Goal: Task Accomplishment & Management: Use online tool/utility

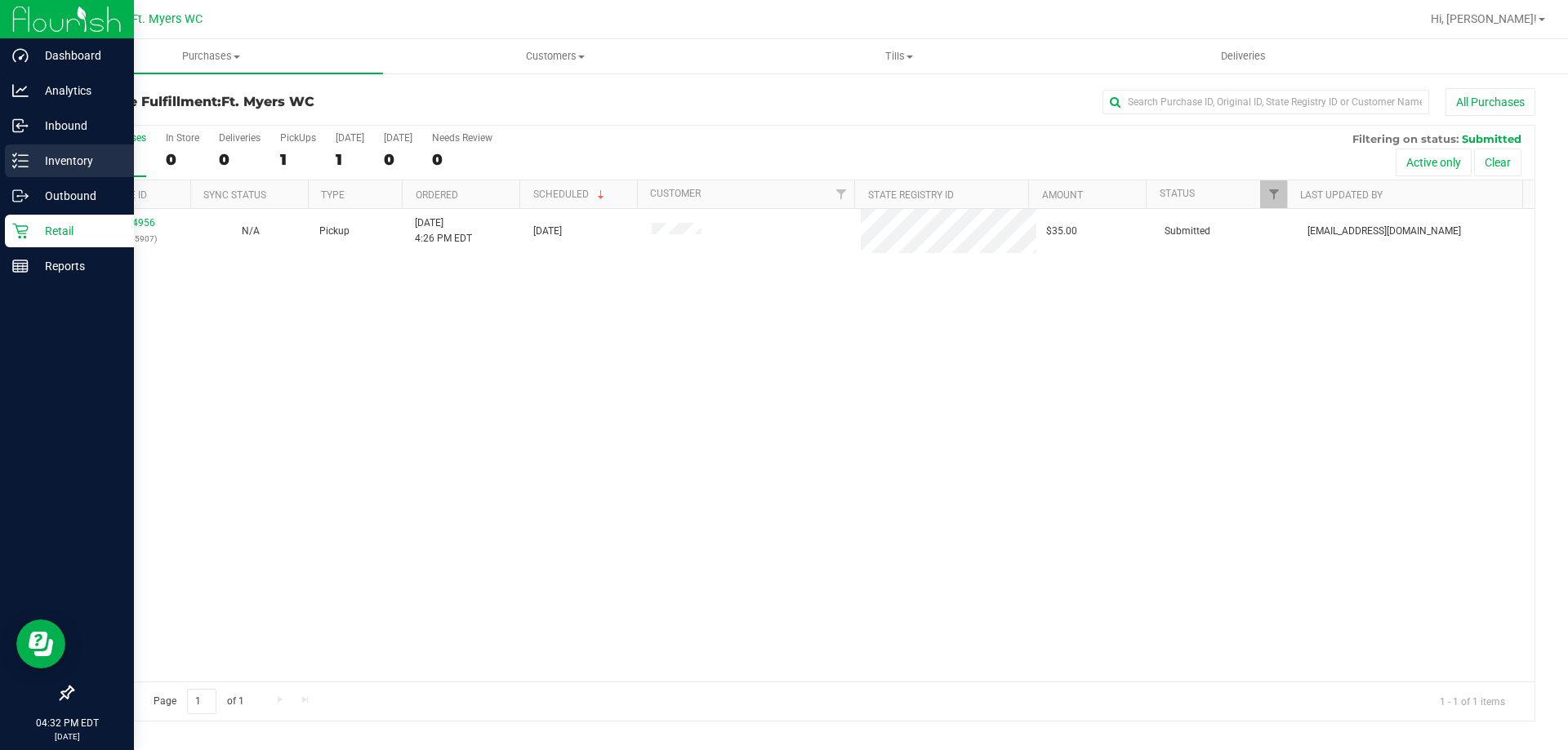
click at [42, 162] on p "Inventory" at bounding box center [77, 160] width 98 height 19
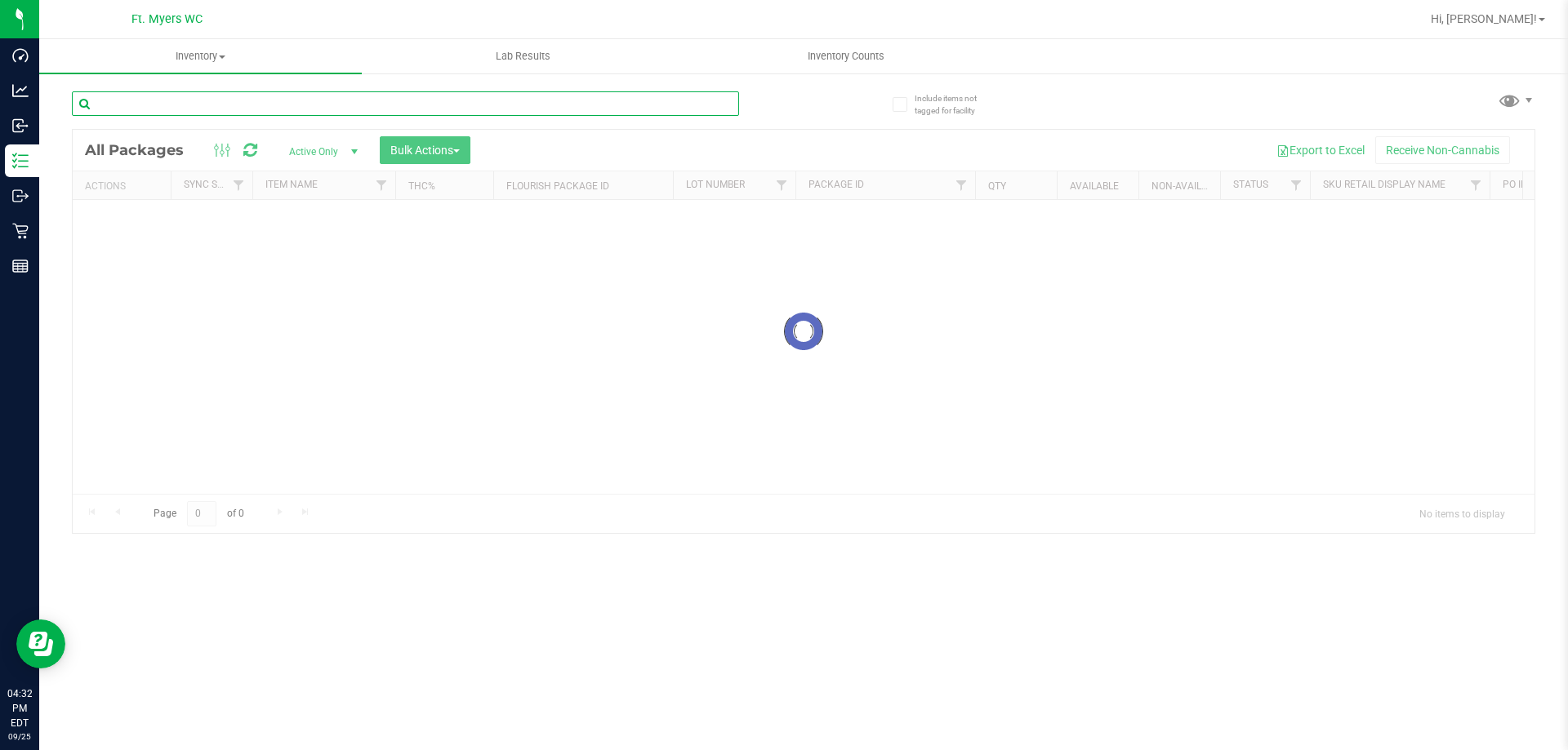
click at [423, 99] on input "text" at bounding box center [405, 103] width 667 height 24
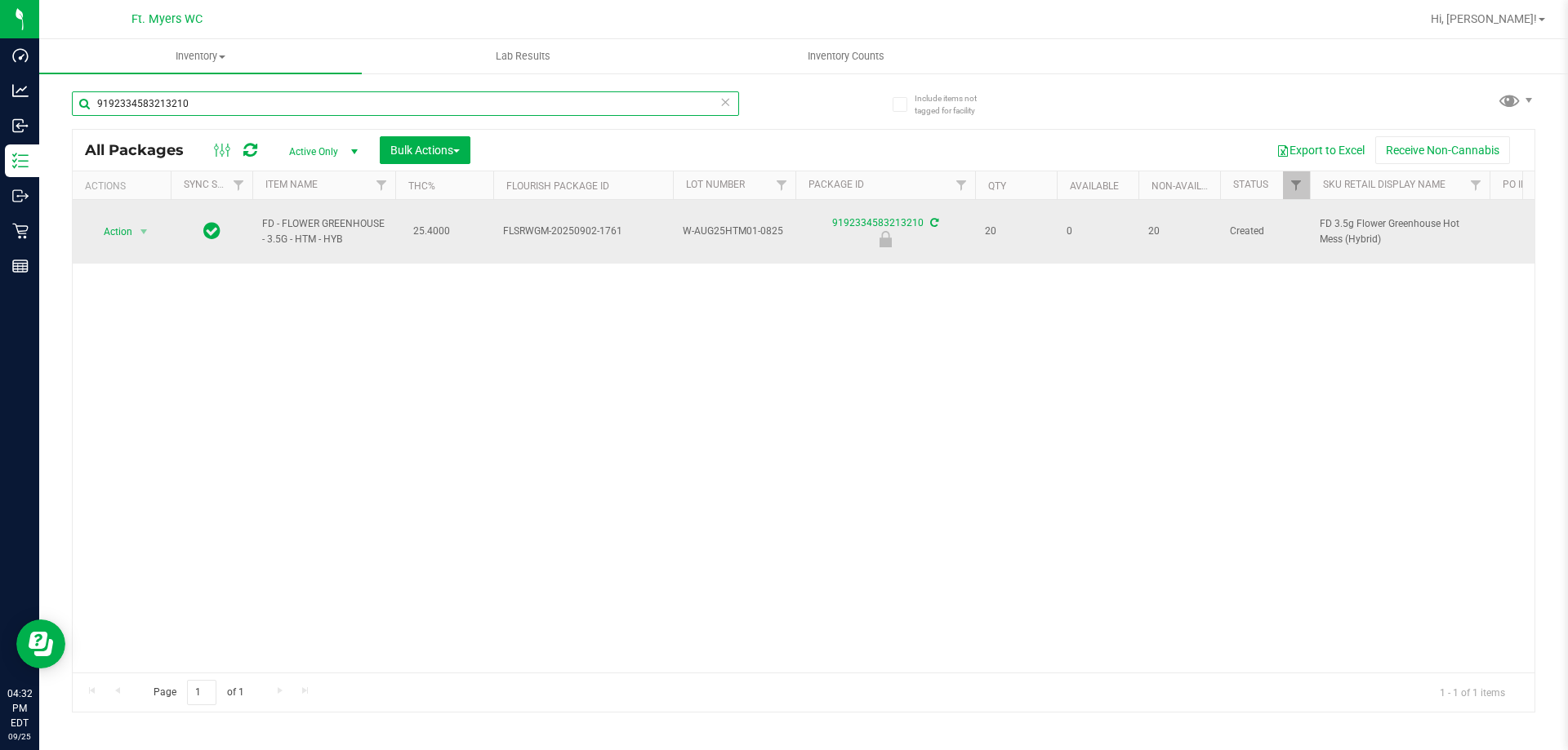
type input "9192334583213210"
click at [120, 235] on span "Action" at bounding box center [111, 232] width 44 height 23
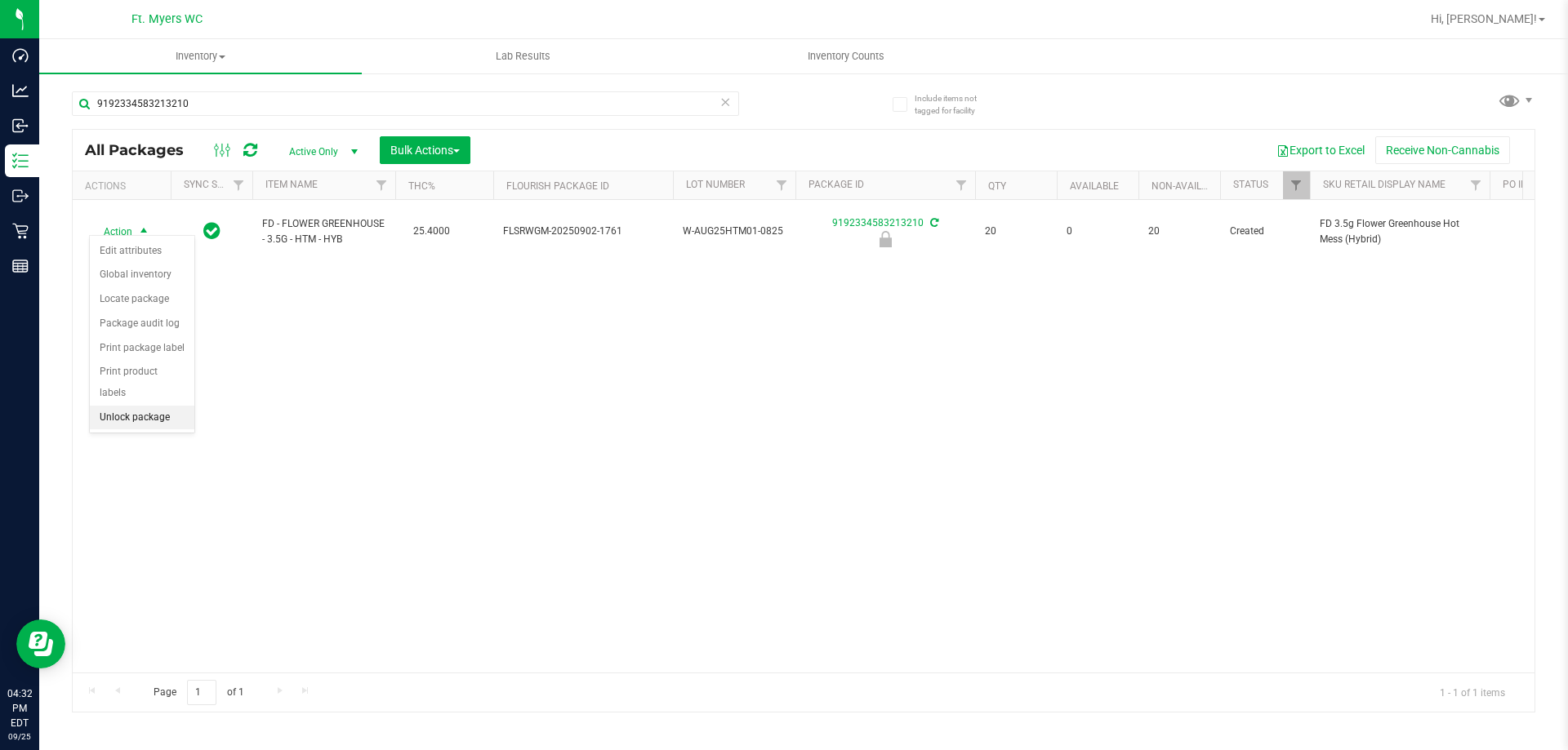
click at [136, 406] on li "Unlock package" at bounding box center [142, 418] width 105 height 24
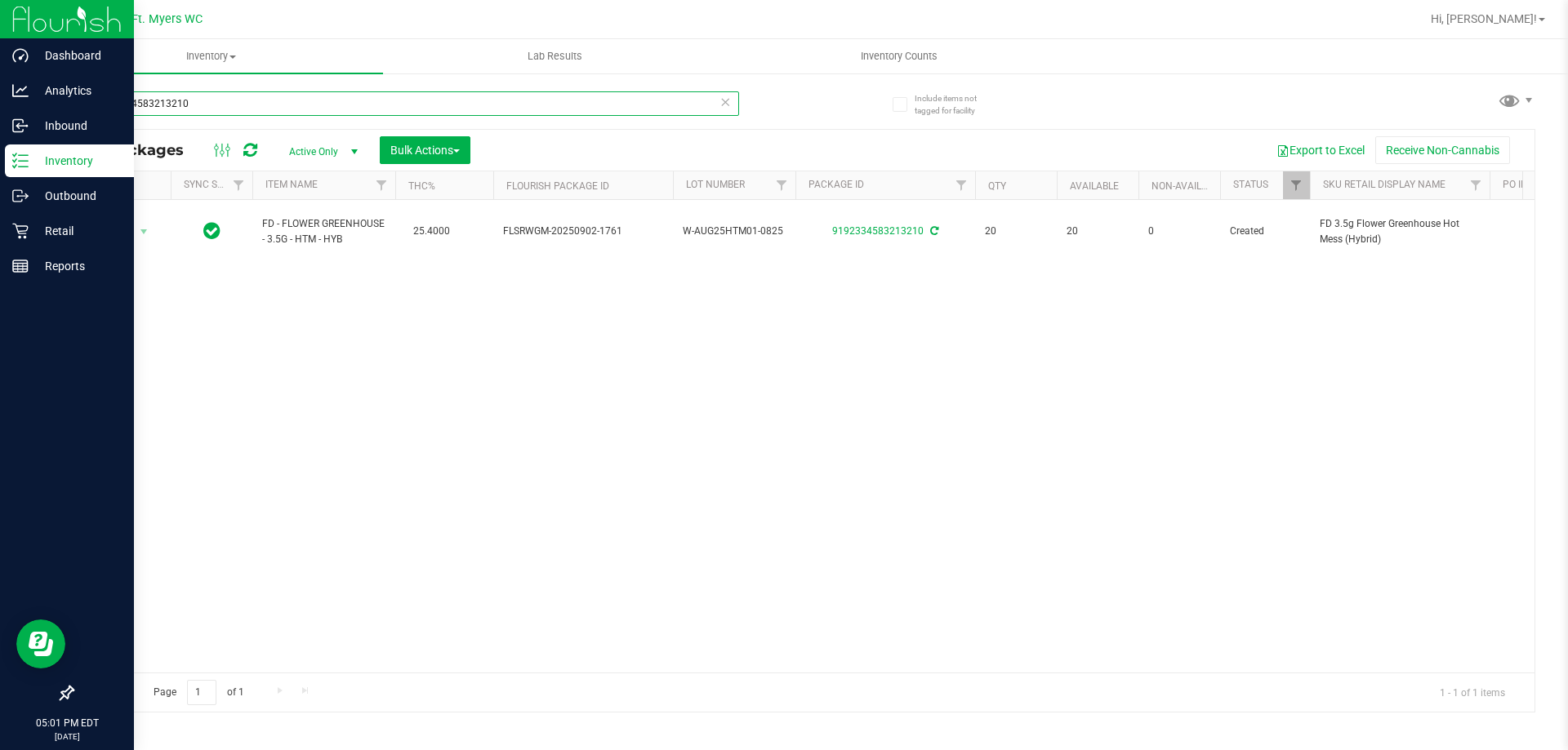
drag, startPoint x: 362, startPoint y: 107, endPoint x: 0, endPoint y: 17, distance: 373.0
click at [0, 17] on div "Dashboard Analytics Inbound Inventory Outbound Retail Reports 05:01 PM EDT [DAT…" at bounding box center [784, 375] width 1568 height 750
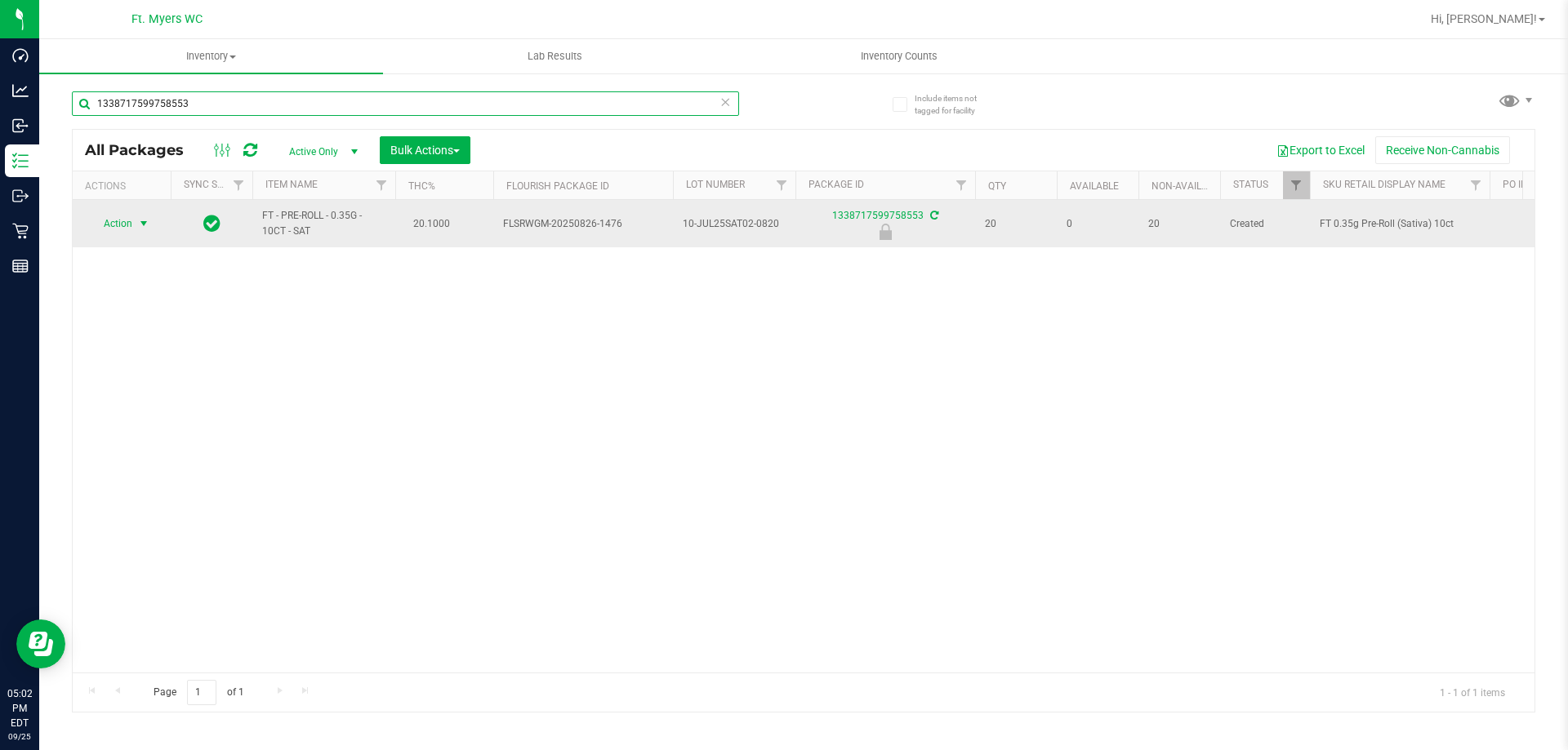
type input "1338717599758553"
click at [134, 223] on span "select" at bounding box center [144, 223] width 20 height 23
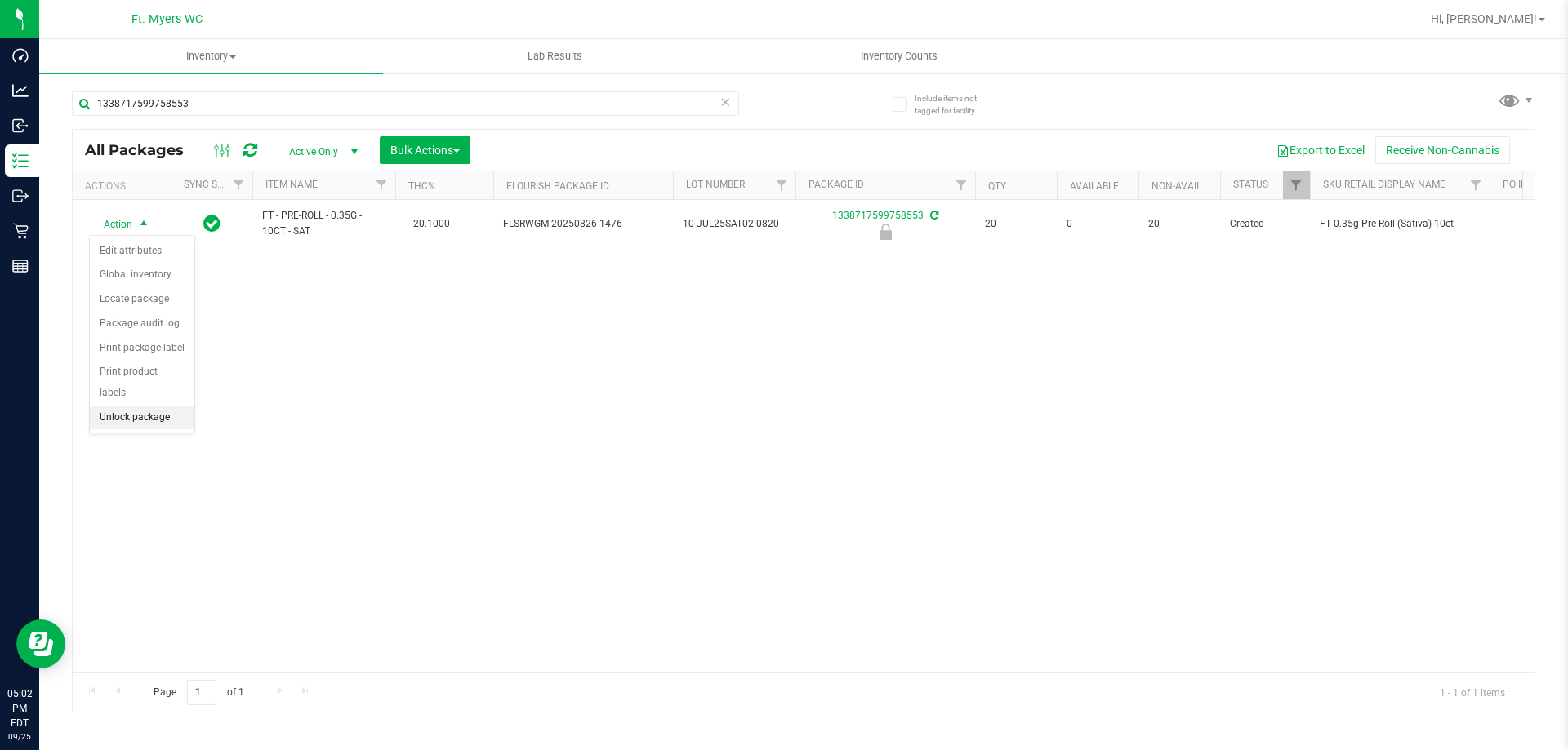
click at [159, 406] on li "Unlock package" at bounding box center [142, 418] width 105 height 24
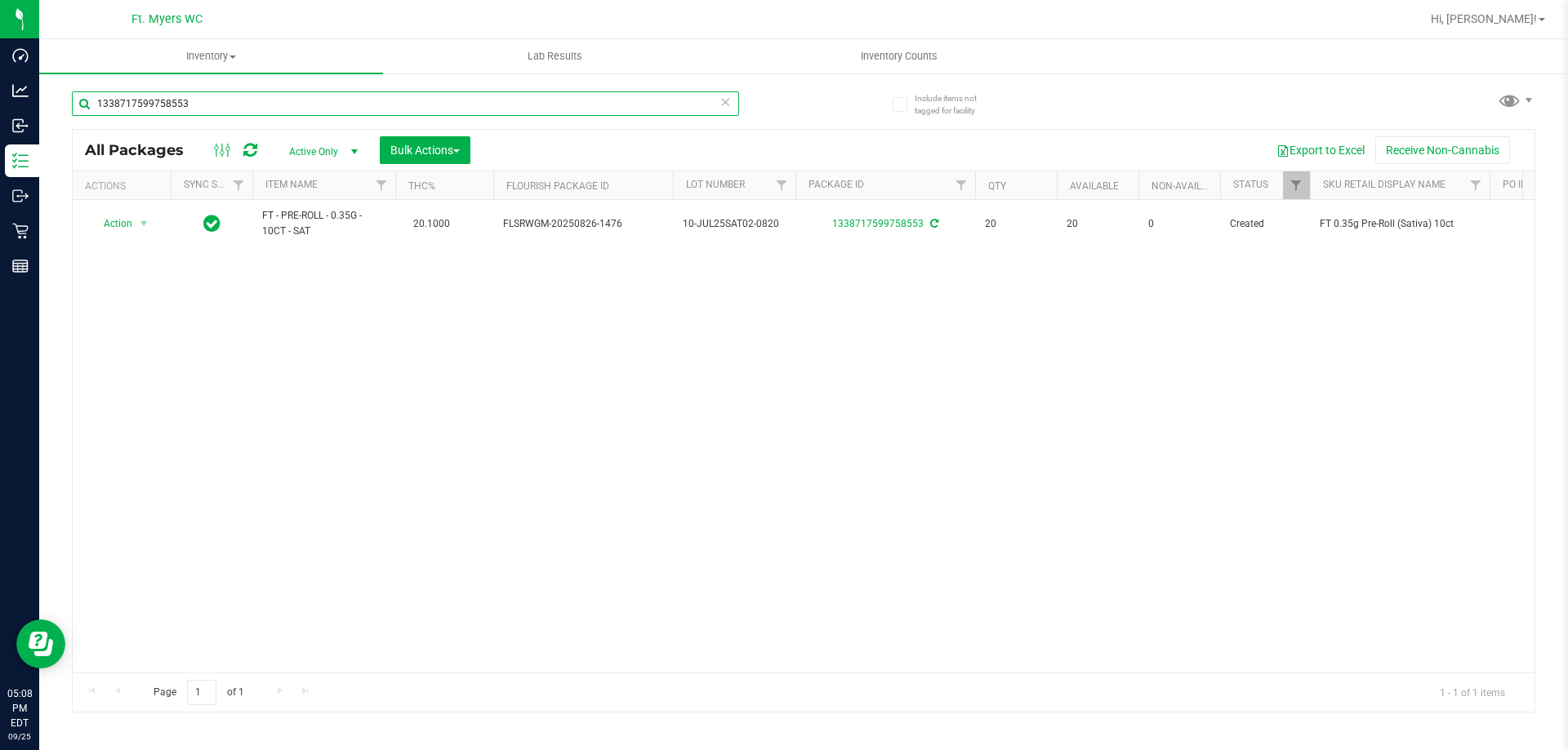
drag, startPoint x: 266, startPoint y: 105, endPoint x: 1567, endPoint y: 332, distance: 1320.7
click at [2, 0] on html "Dashboard Analytics Inbound Inventory Outbound Retail Reports 05:08 PM EDT [DAT…" at bounding box center [784, 375] width 1568 height 750
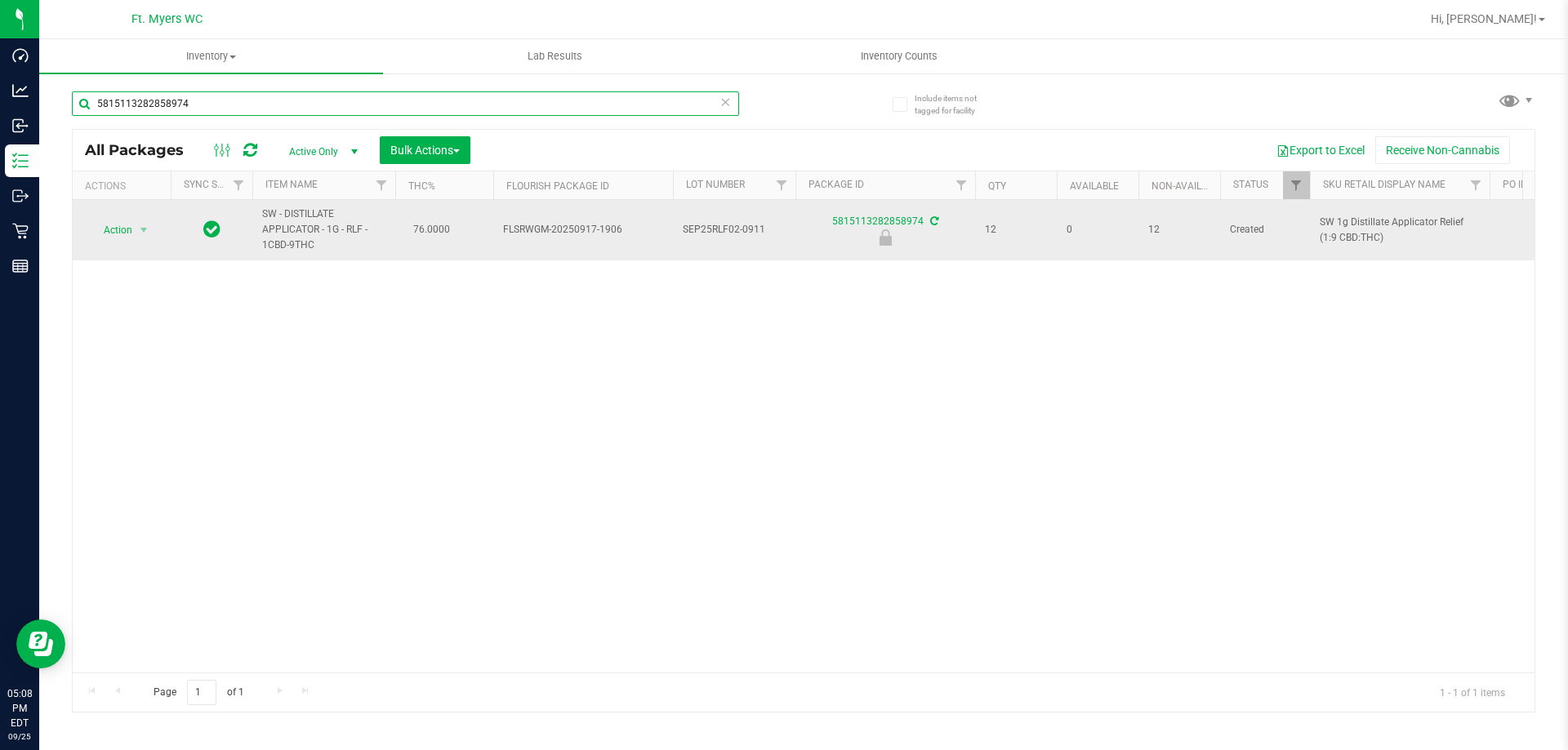
type input "5815113282858974"
click at [129, 227] on span "Action" at bounding box center [111, 230] width 44 height 23
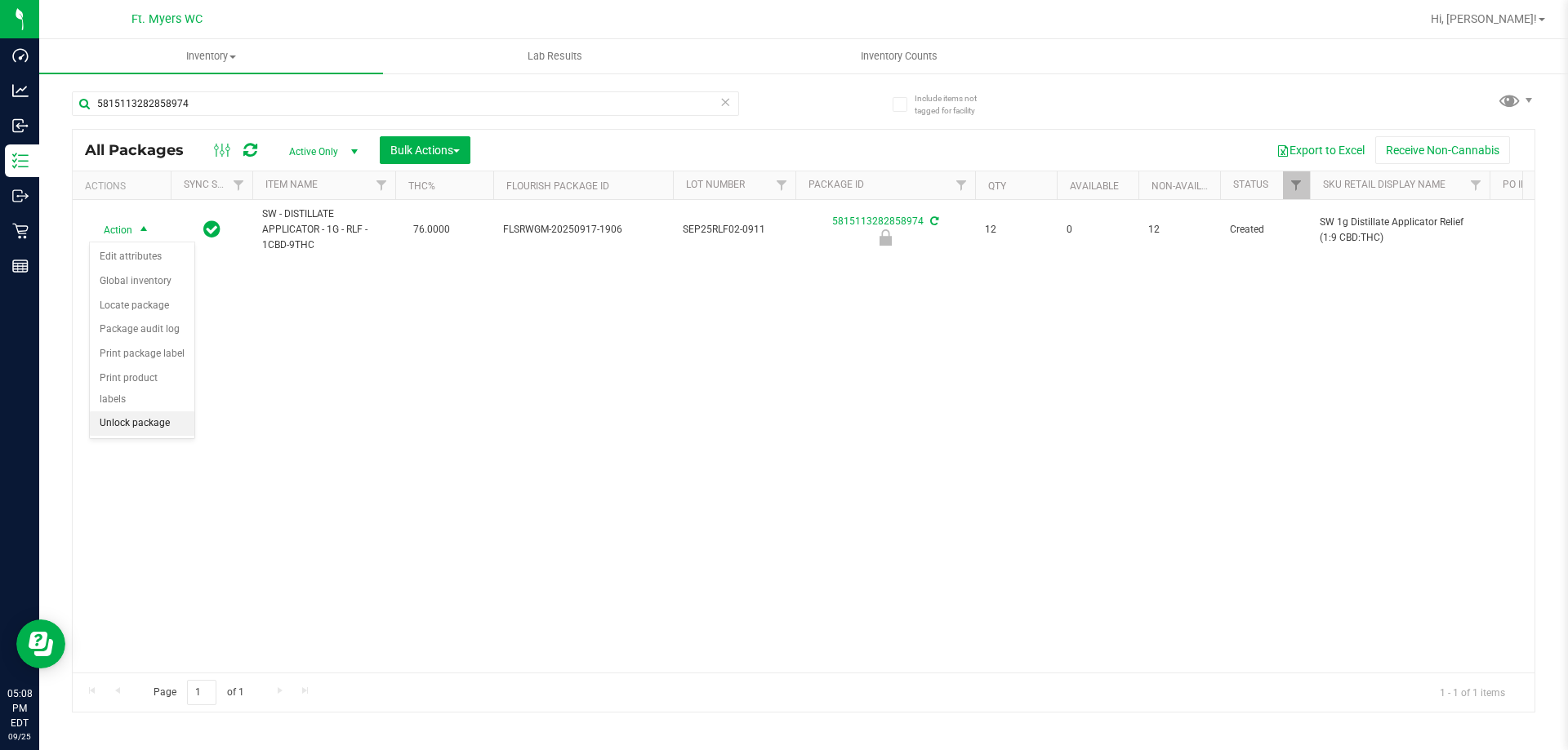
click at [161, 411] on li "Unlock package" at bounding box center [142, 423] width 105 height 24
click at [232, 116] on div "5815113282858974" at bounding box center [405, 110] width 667 height 38
click at [231, 116] on div "5815113282858974" at bounding box center [405, 110] width 667 height 38
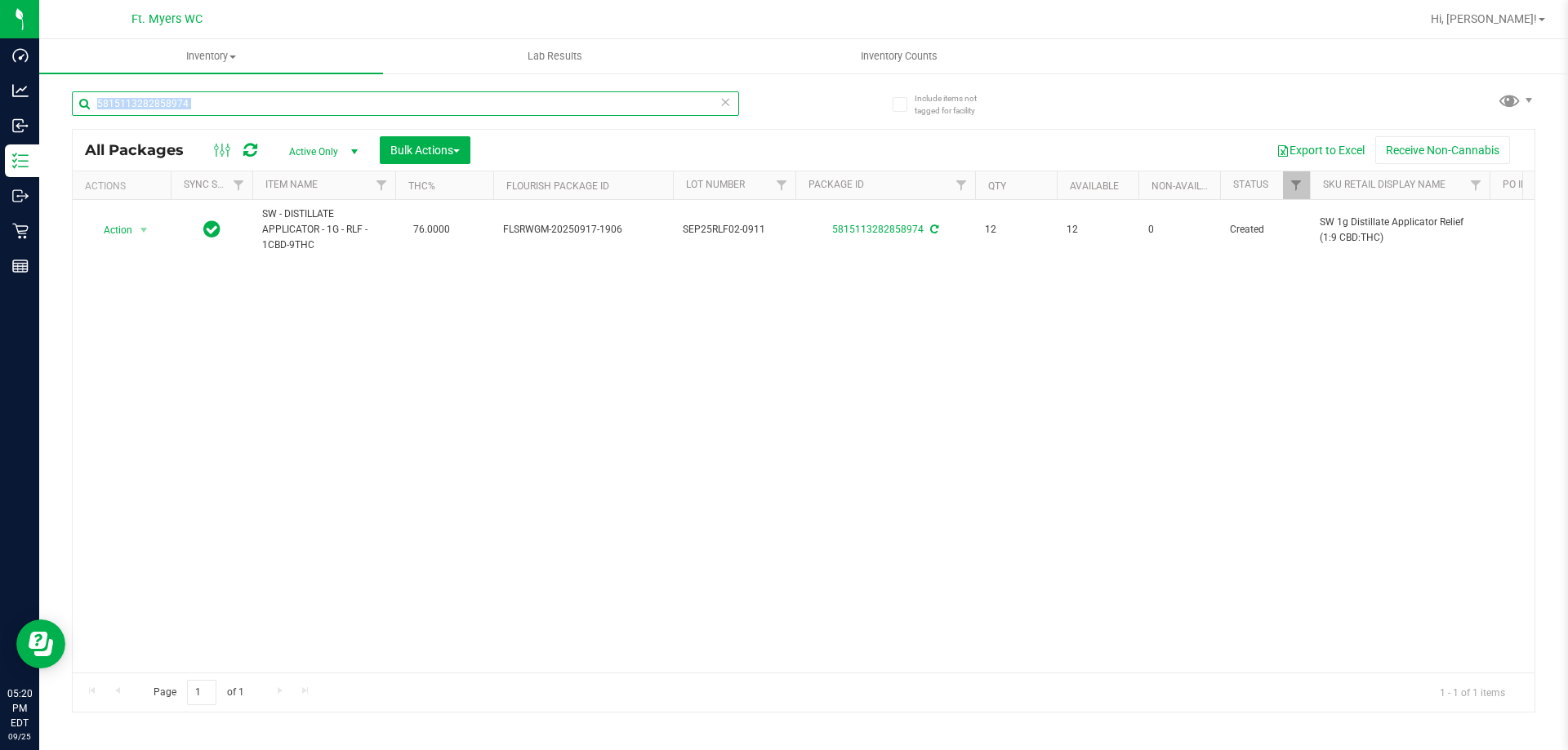
click at [223, 107] on input "5815113282858974" at bounding box center [405, 103] width 667 height 24
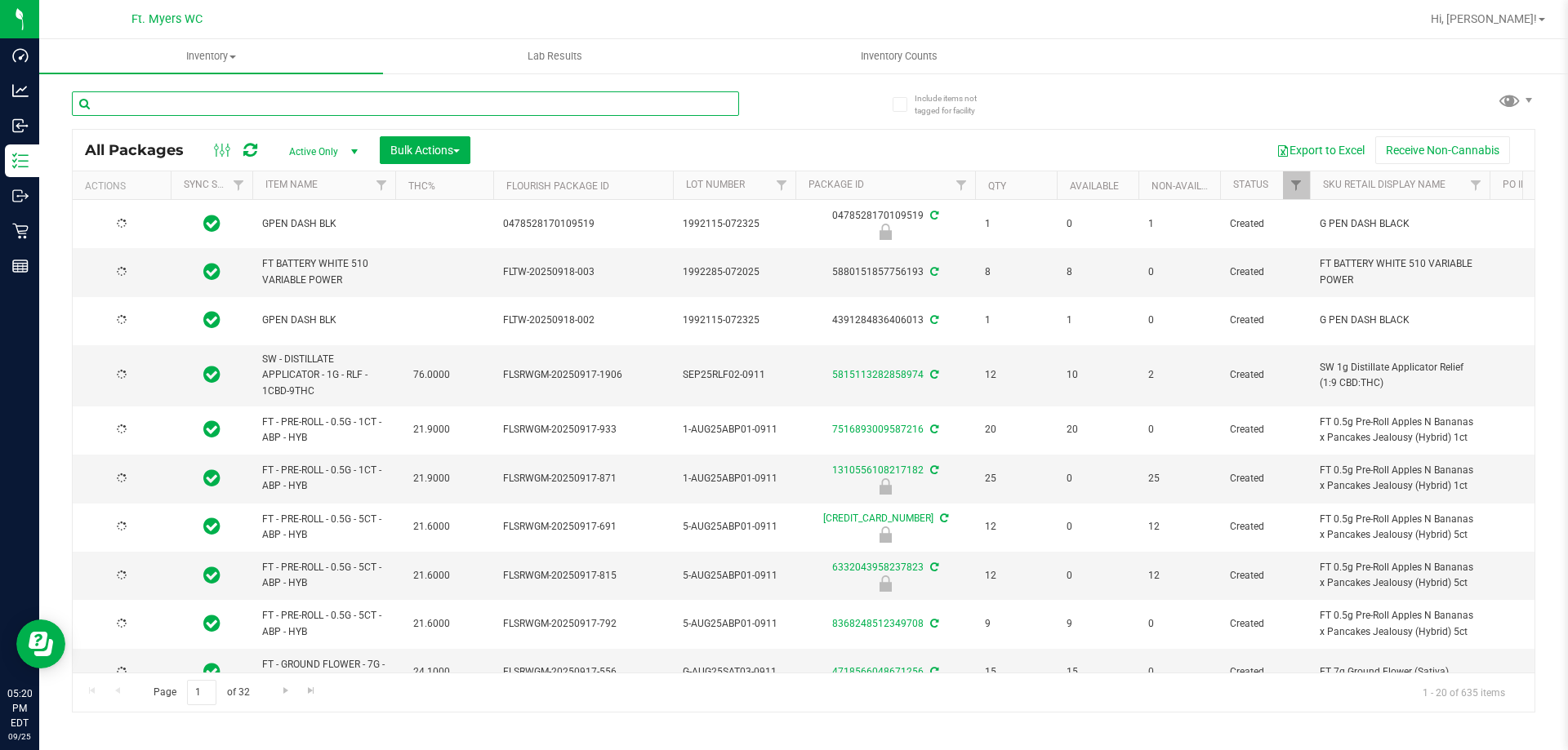
type input "[DATE]"
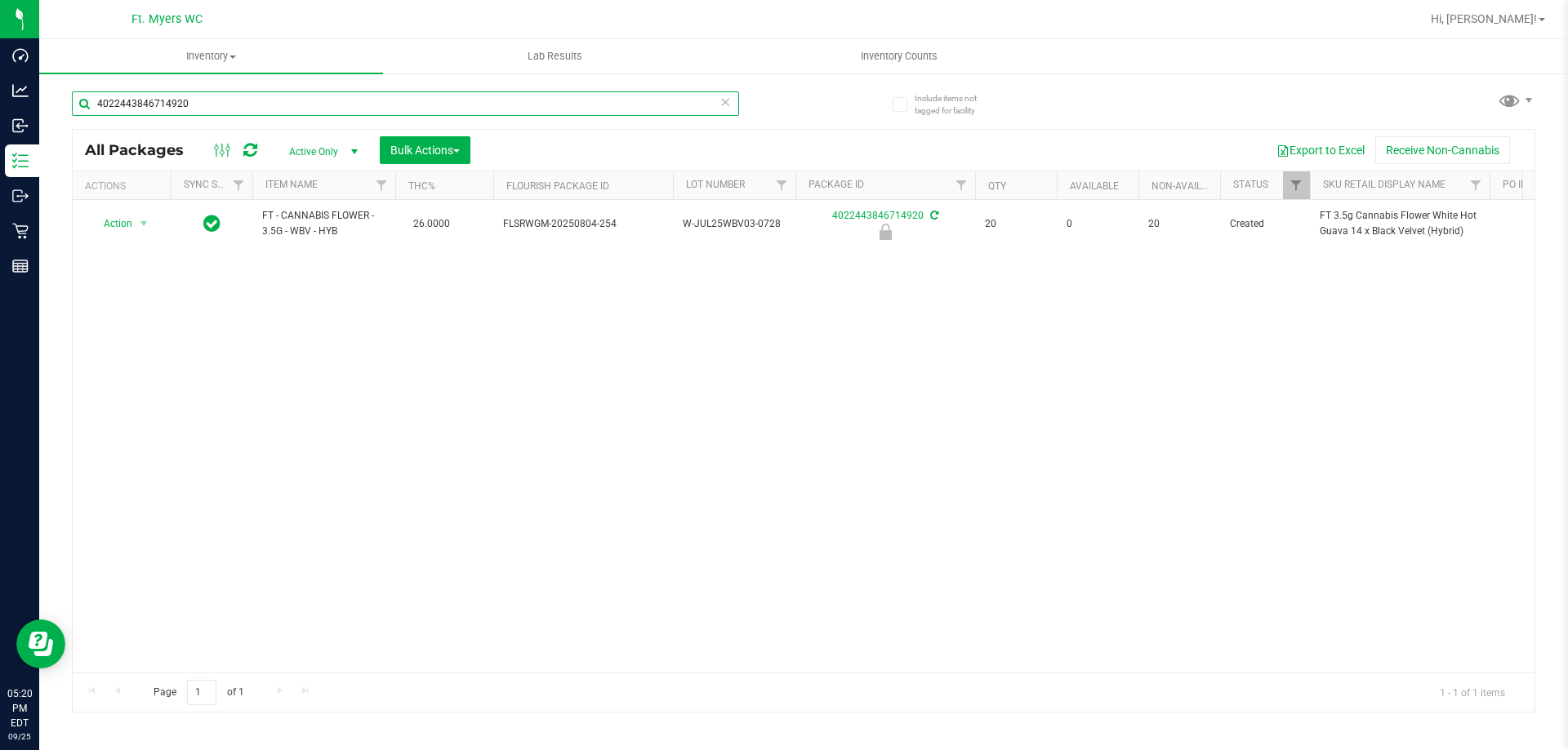
type input "4022443846714920"
click at [122, 268] on div "Action Action Edit attributes Global inventory Locate package Package audit log…" at bounding box center [804, 436] width 1462 height 472
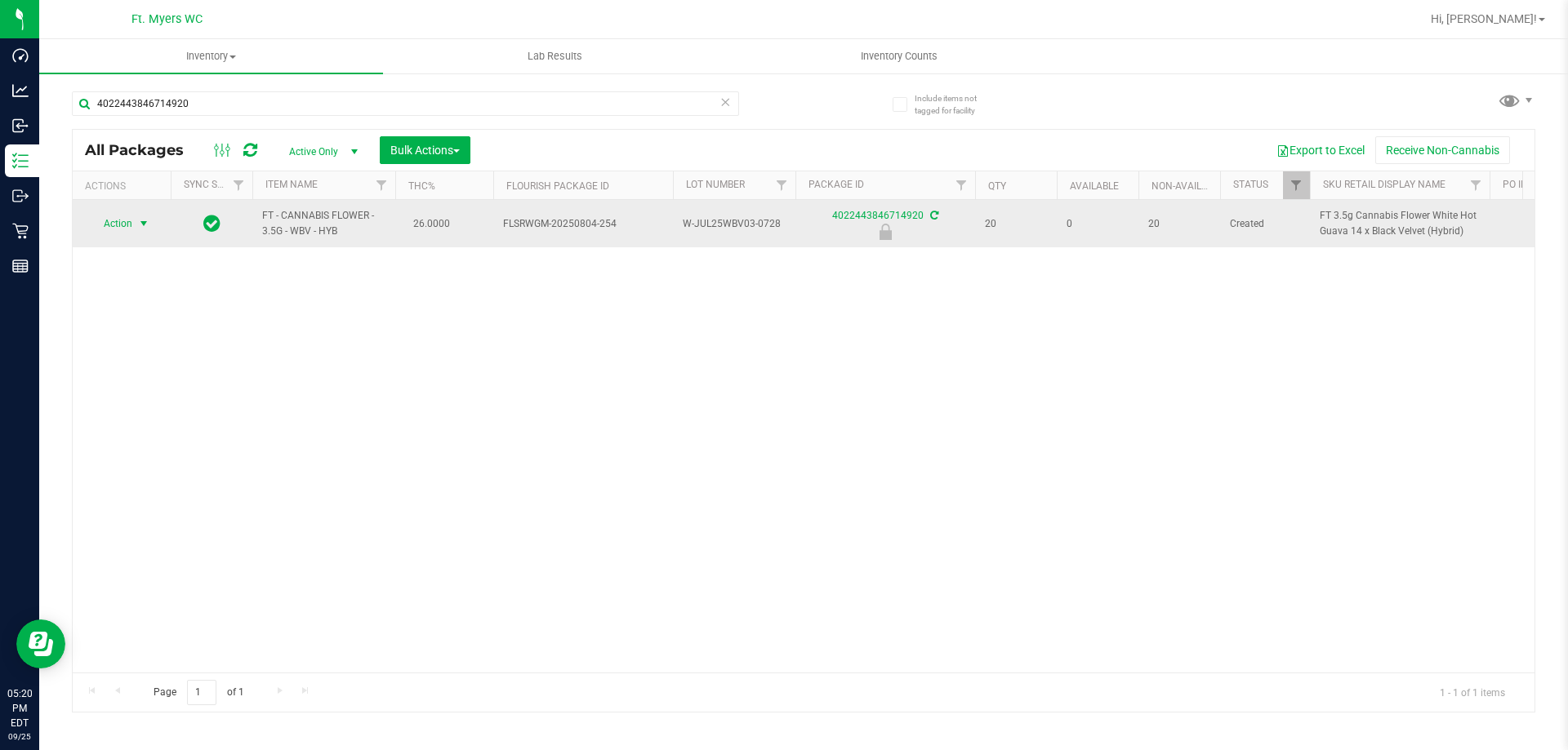
click at [140, 224] on span "select" at bounding box center [143, 222] width 13 height 13
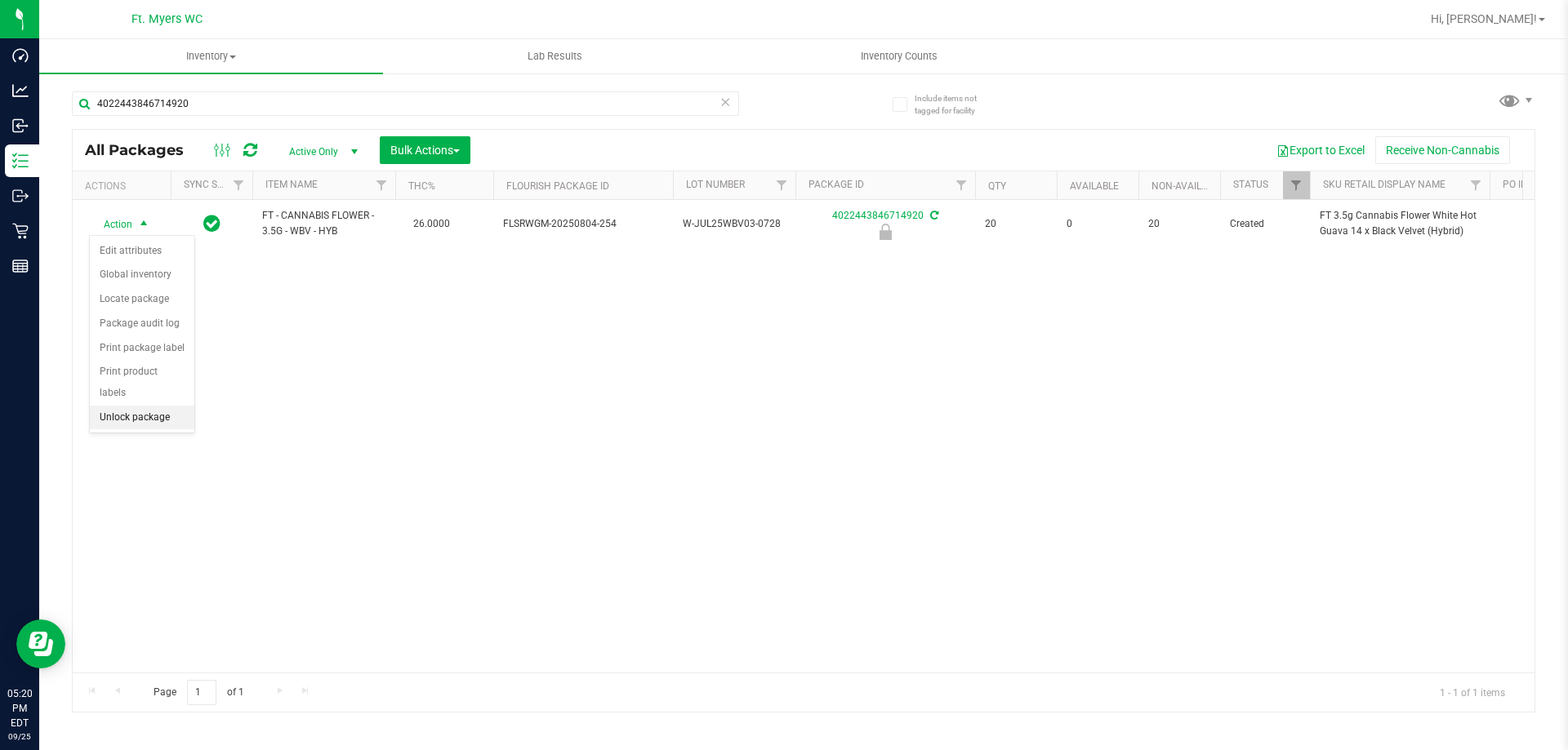
click at [108, 406] on li "Unlock package" at bounding box center [142, 418] width 105 height 24
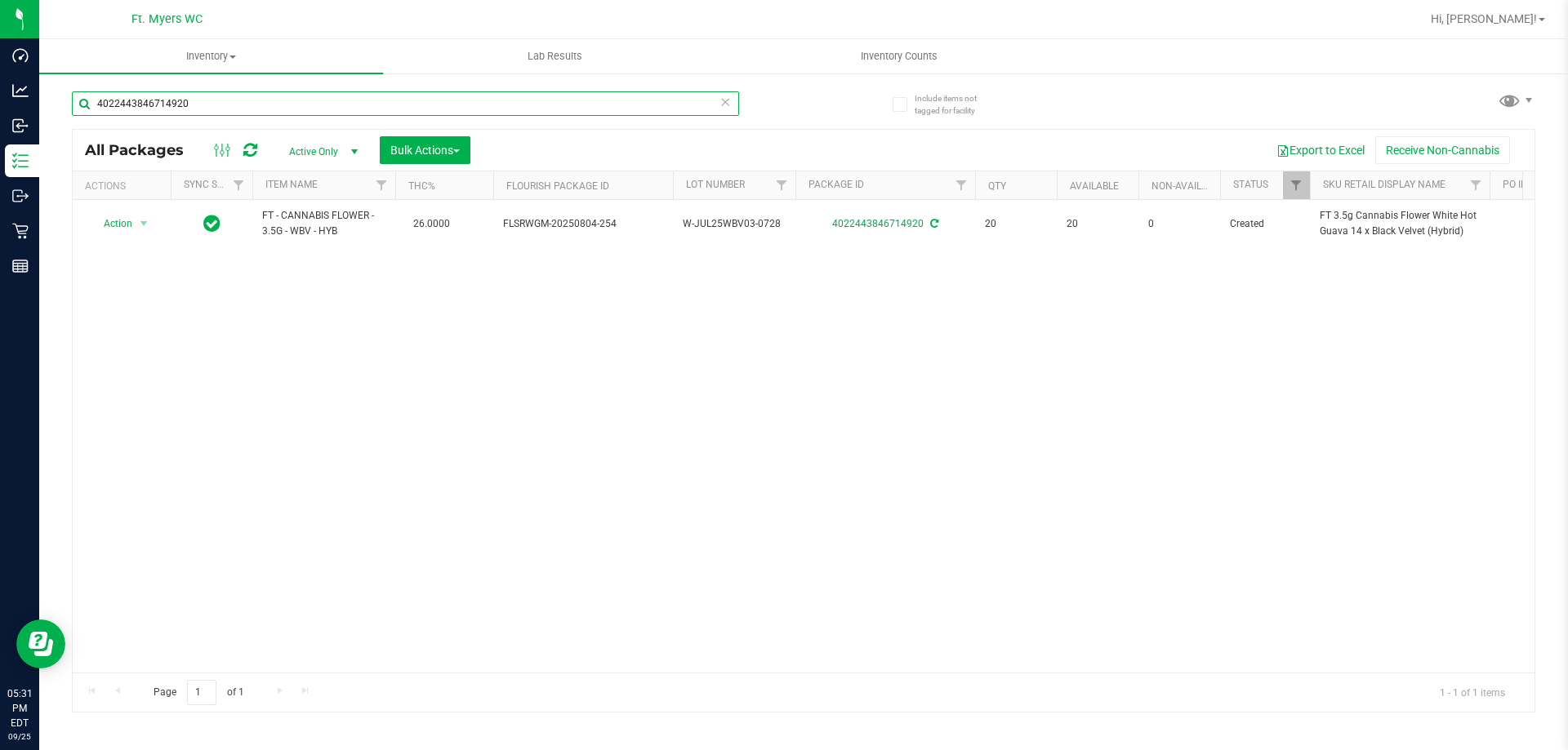
click at [244, 98] on input "4022443846714920" at bounding box center [405, 103] width 667 height 24
type input "4"
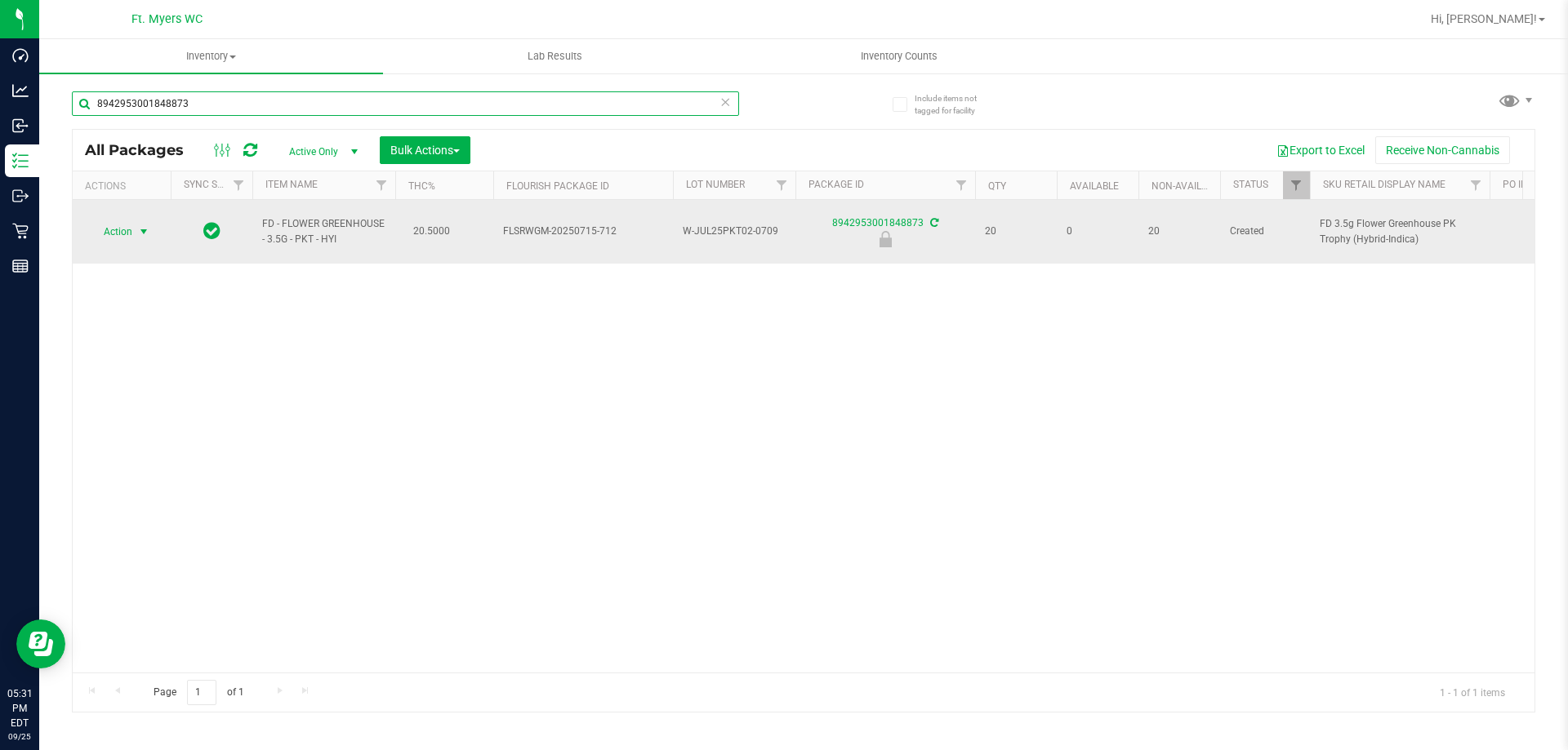
type input "8942953001848873"
click at [140, 225] on span "select" at bounding box center [143, 231] width 13 height 13
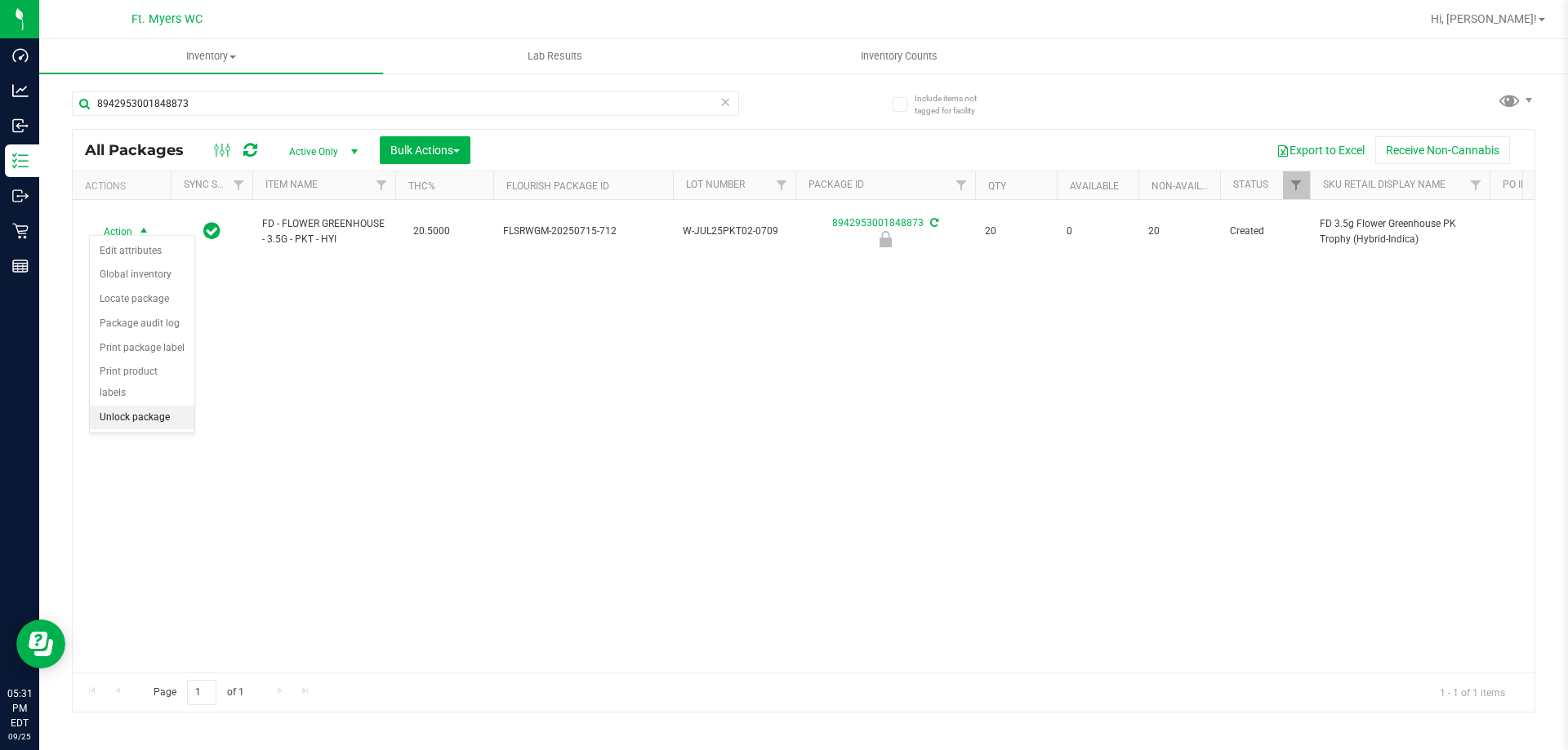
click at [159, 408] on li "Unlock package" at bounding box center [142, 418] width 105 height 24
